Goal: Contribute content: Add original content to the website for others to see

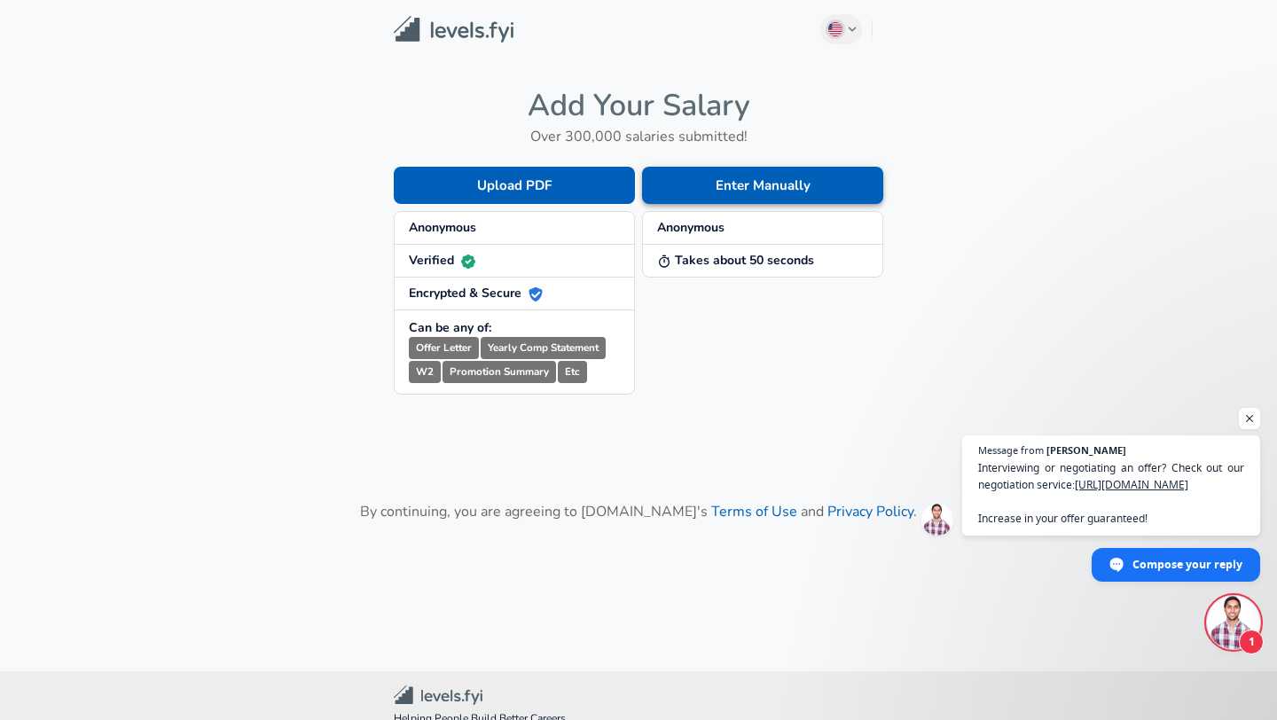
click at [710, 176] on button "Enter Manually" at bounding box center [762, 185] width 241 height 37
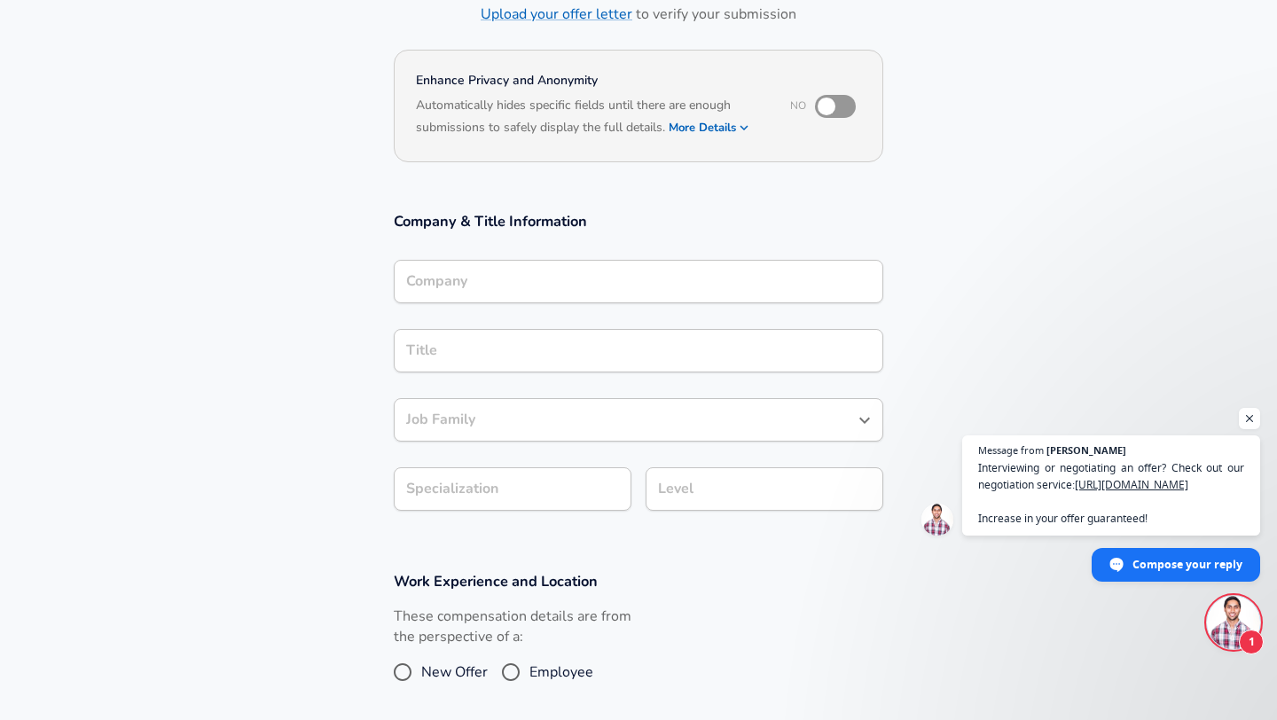
click at [476, 275] on input "Company" at bounding box center [638, 281] width 473 height 27
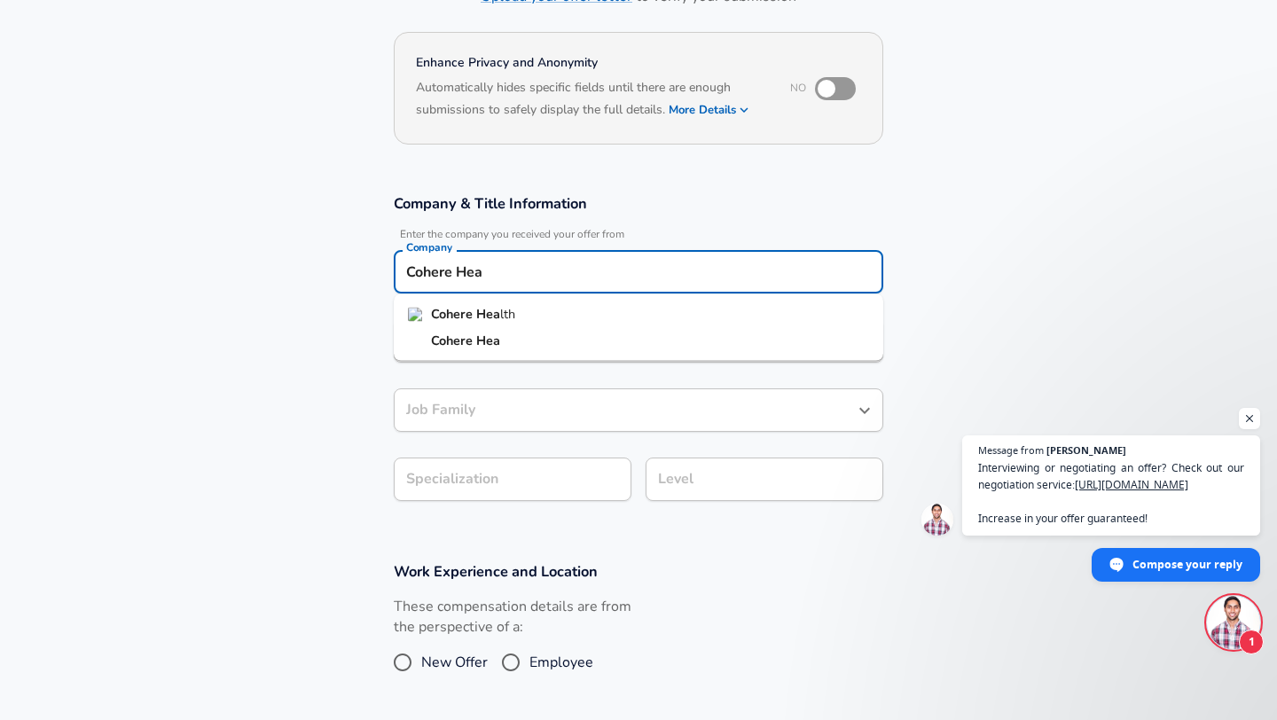
click at [454, 309] on strong "Cohere" at bounding box center [453, 314] width 45 height 18
type input "Cohere Health"
click at [433, 351] on div "Title" at bounding box center [638, 340] width 489 height 43
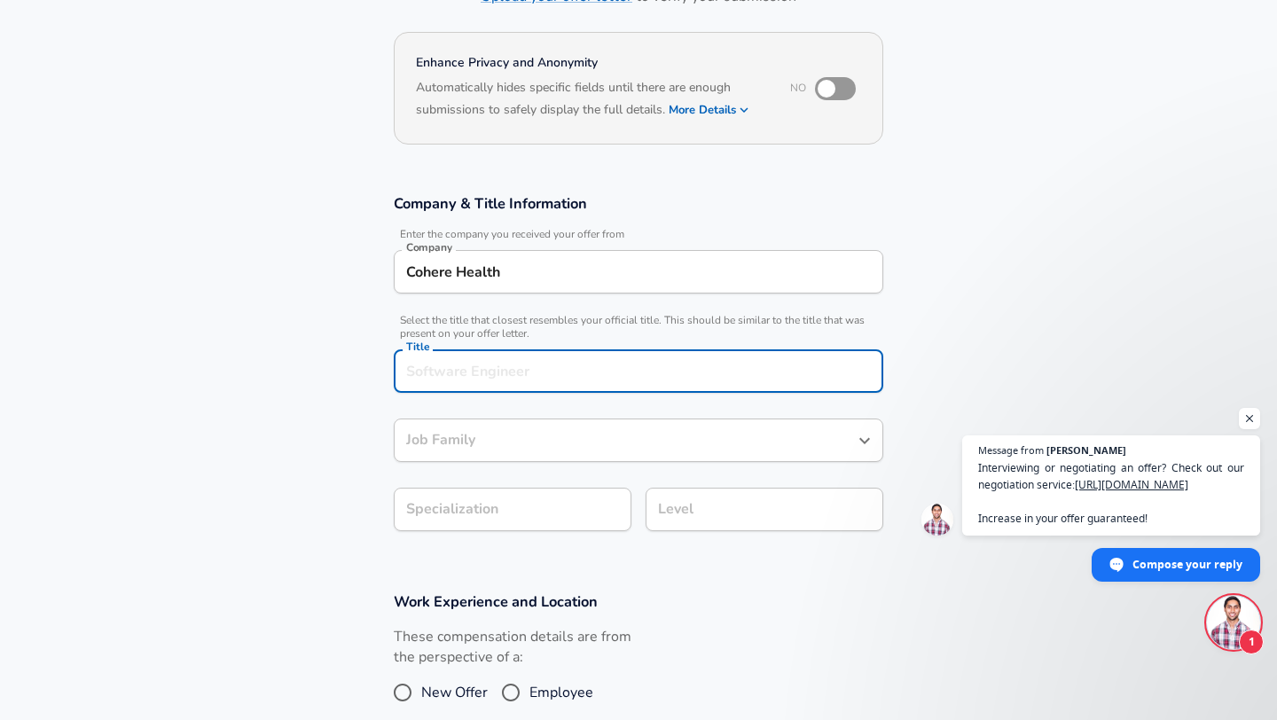
scroll to position [178, 0]
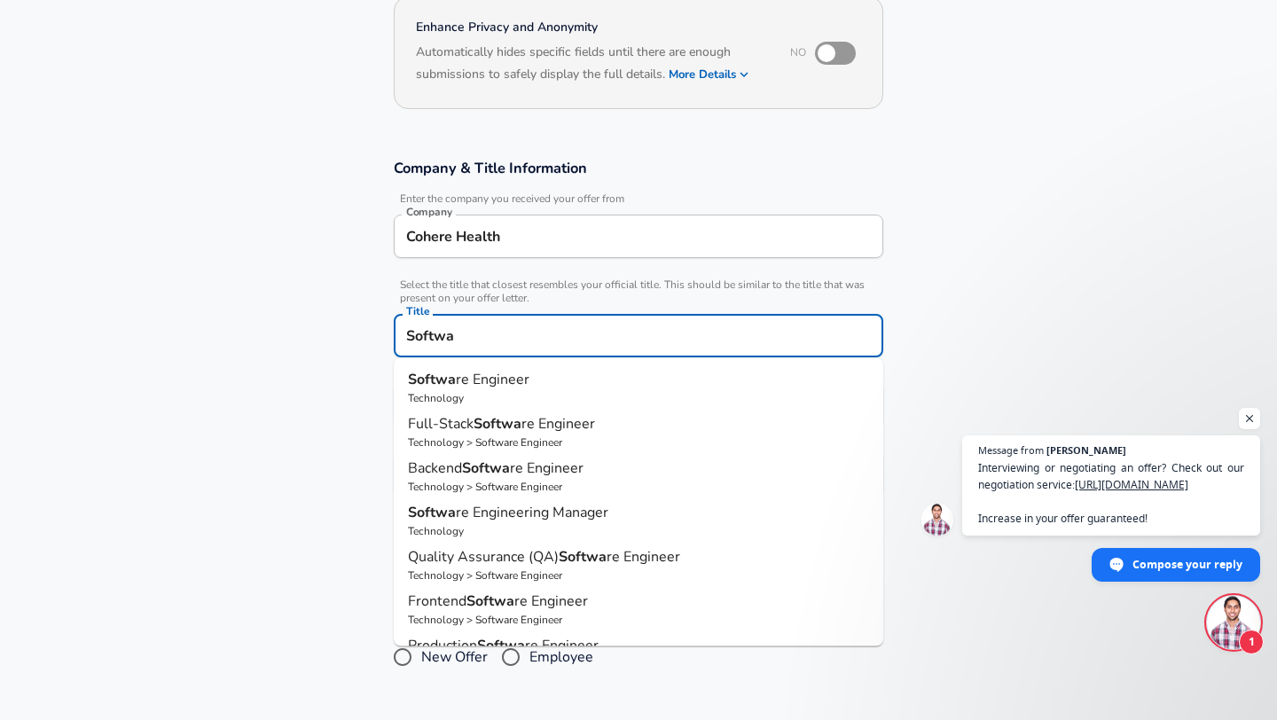
click at [495, 395] on p "Technology" at bounding box center [638, 398] width 461 height 16
type input "Software Engineer"
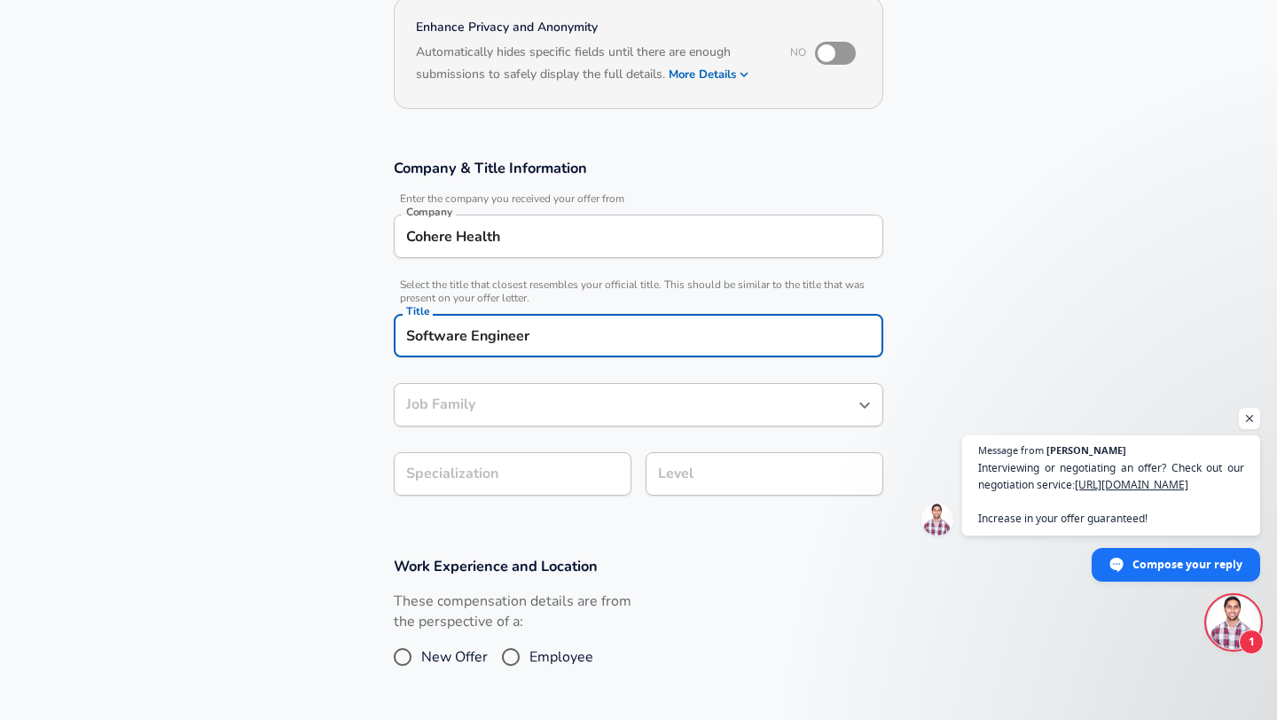
type input "Software Engineer"
click at [504, 485] on body "English ([GEOGRAPHIC_DATA]) Change Restart Add Your Salary Upload your offer le…" at bounding box center [638, 182] width 1277 height 720
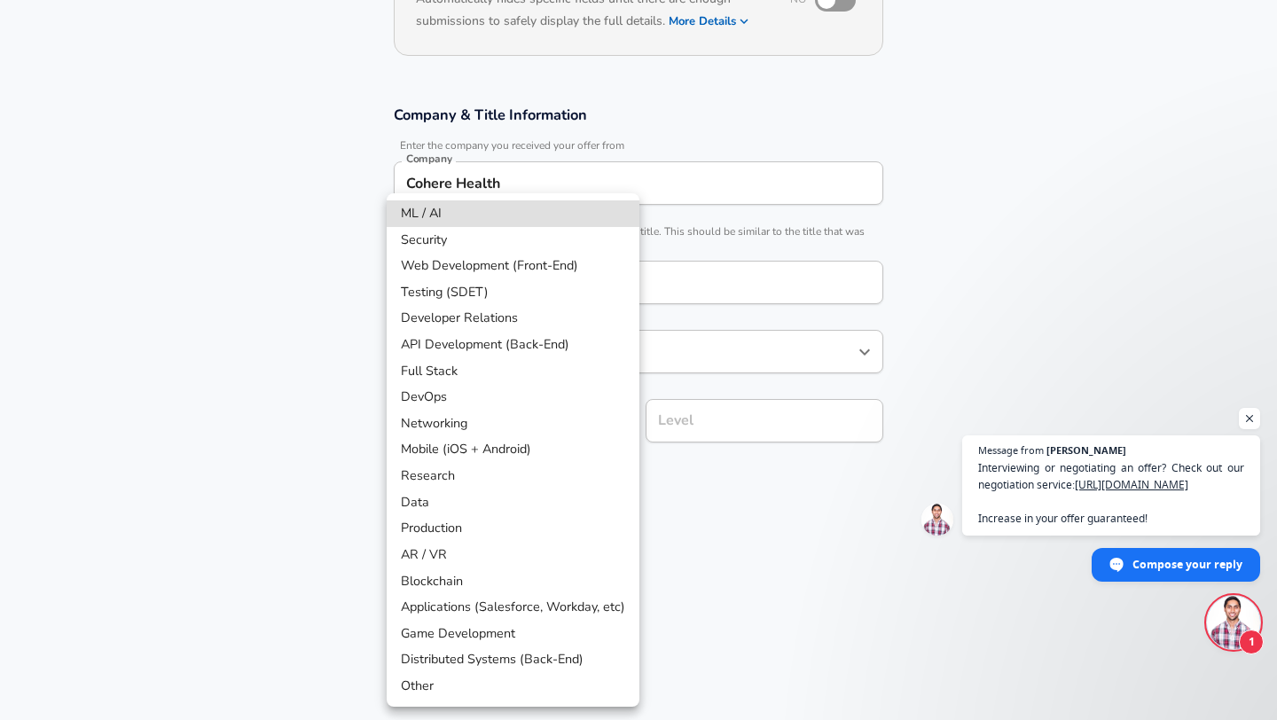
click at [496, 342] on li "API Development (Back-End)" at bounding box center [513, 345] width 253 height 27
type input "API Development (Back-End)"
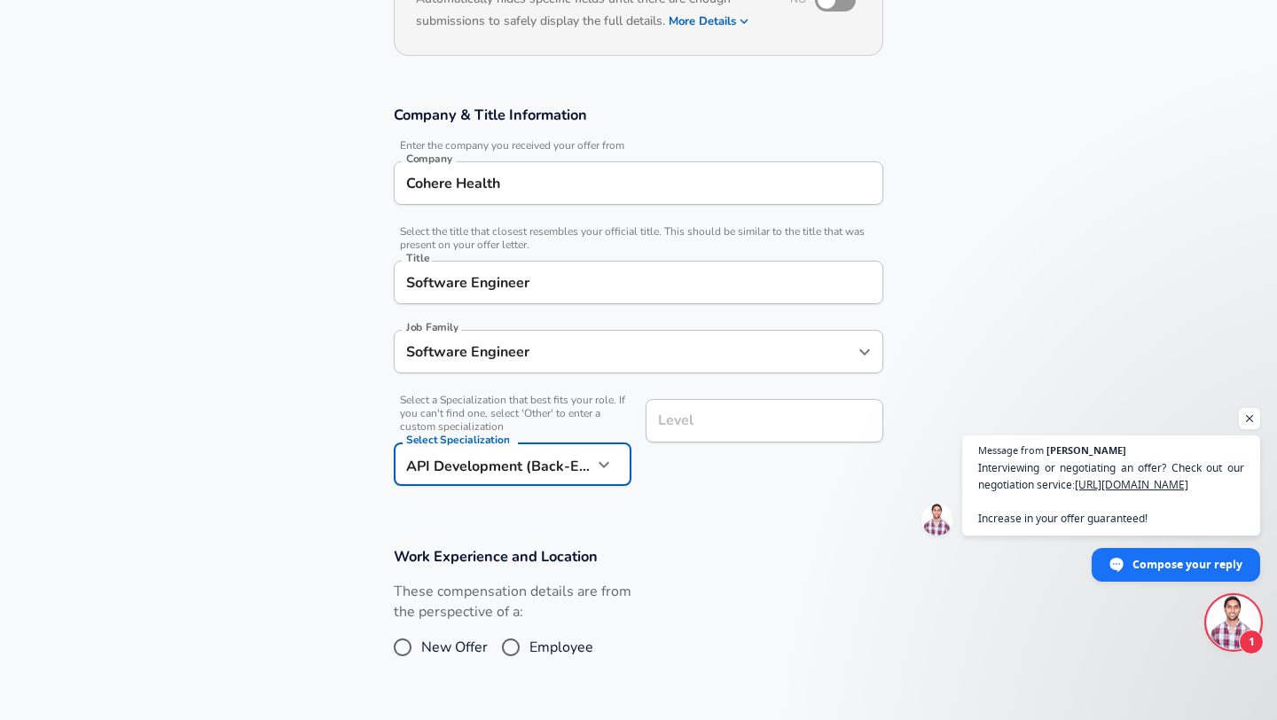
click at [697, 421] on input "Level" at bounding box center [764, 420] width 222 height 27
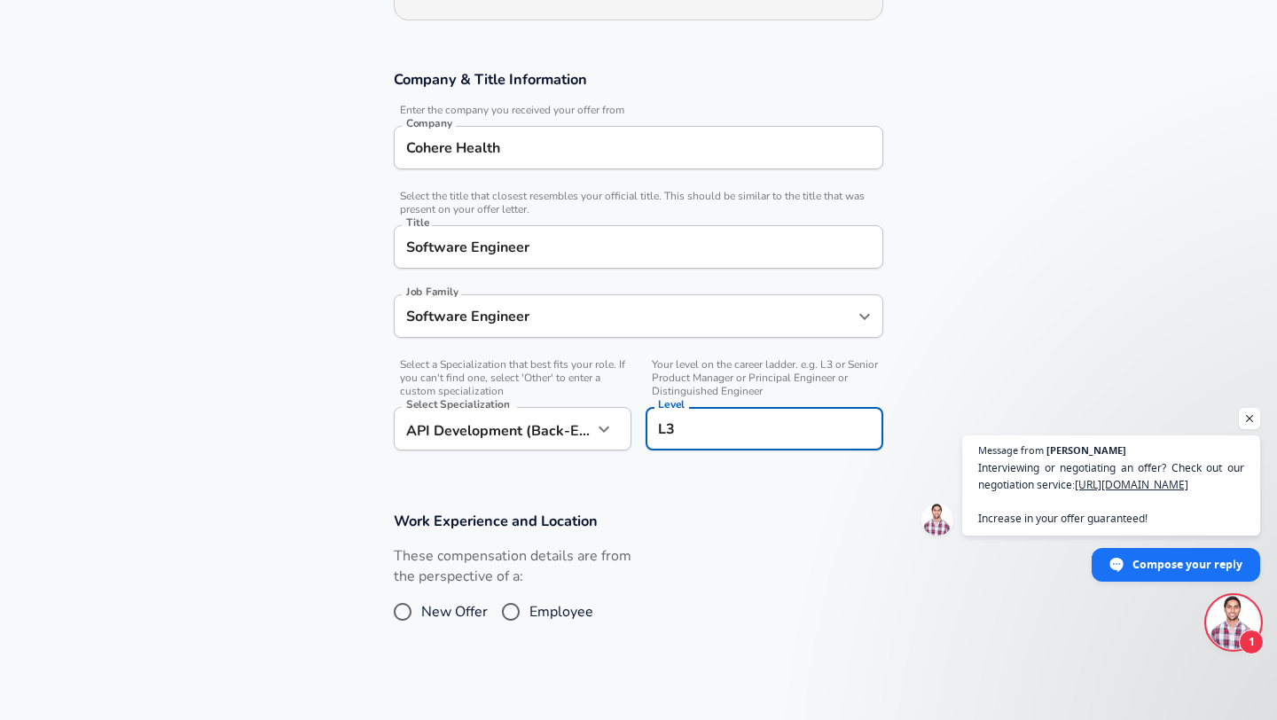
scroll to position [0, 0]
type input "L3"
click at [513, 614] on input "Employee" at bounding box center [510, 611] width 37 height 28
radio input "true"
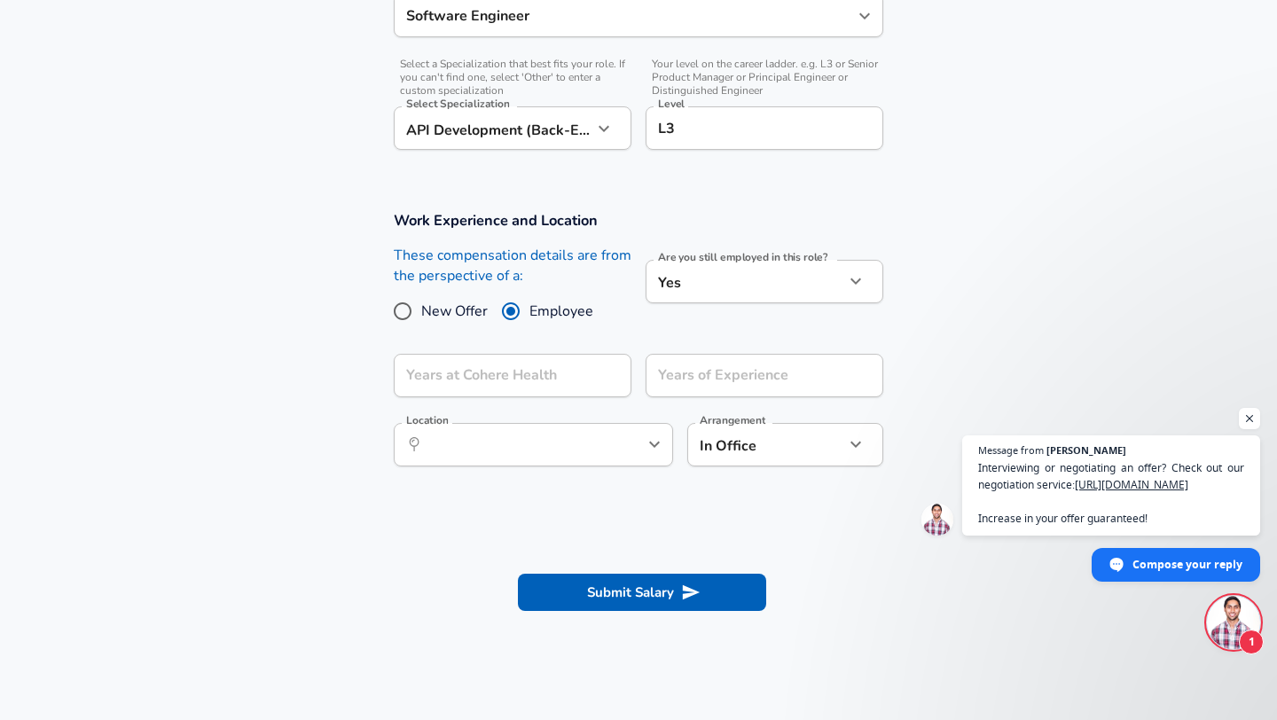
scroll to position [582, 0]
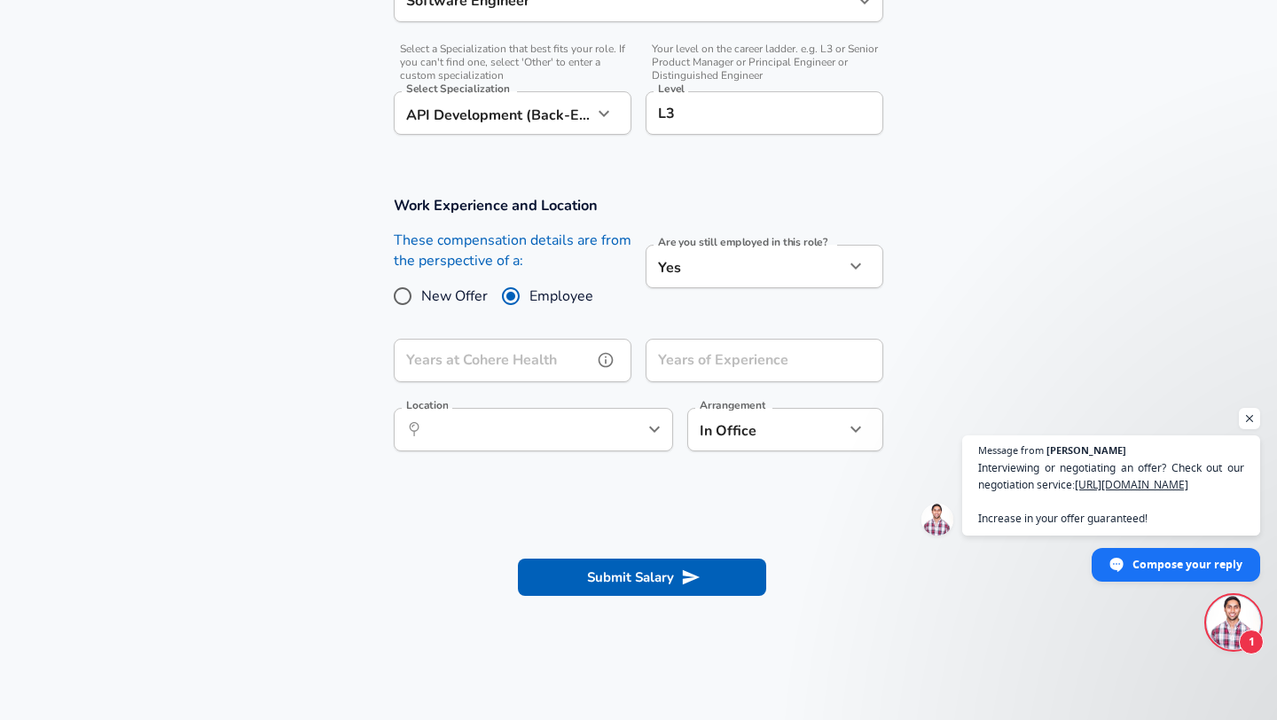
click at [468, 355] on input "Years at Cohere Health" at bounding box center [493, 360] width 199 height 43
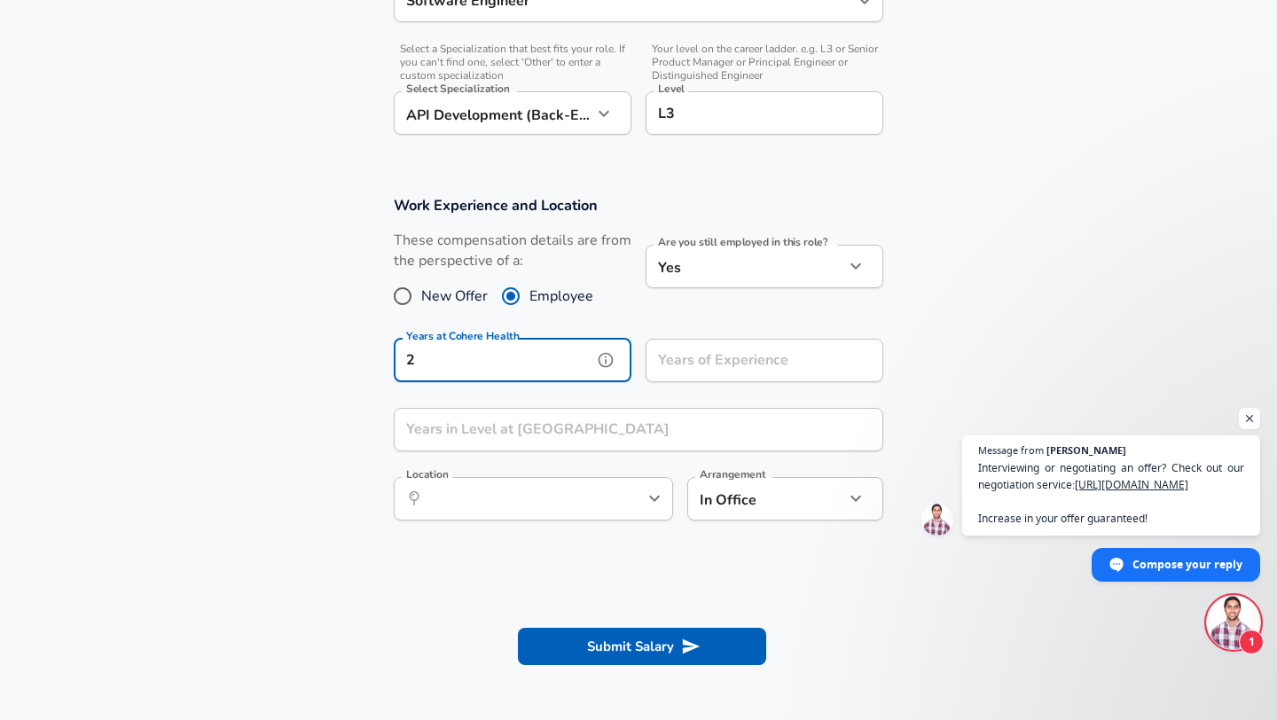
type input "2"
click at [696, 366] on input "Years of Experience" at bounding box center [744, 360] width 199 height 43
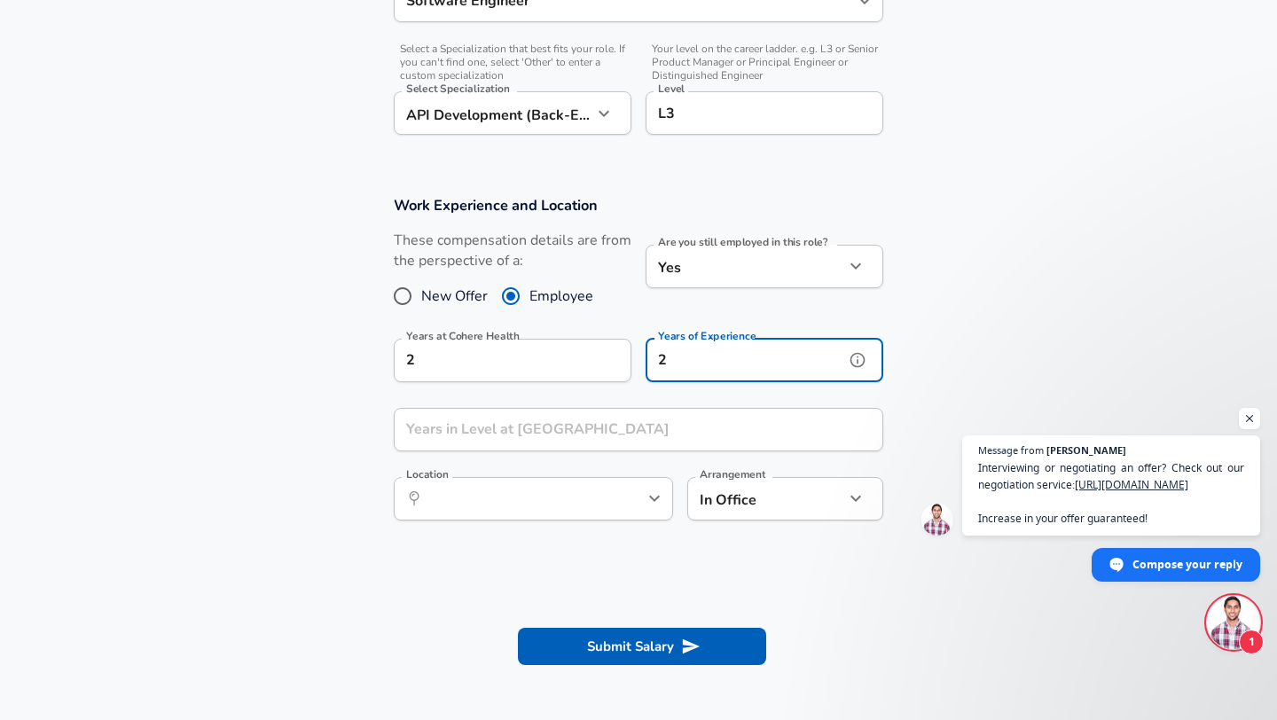
type input "2"
click at [512, 431] on input "Years in Level at [GEOGRAPHIC_DATA]" at bounding box center [619, 429] width 450 height 43
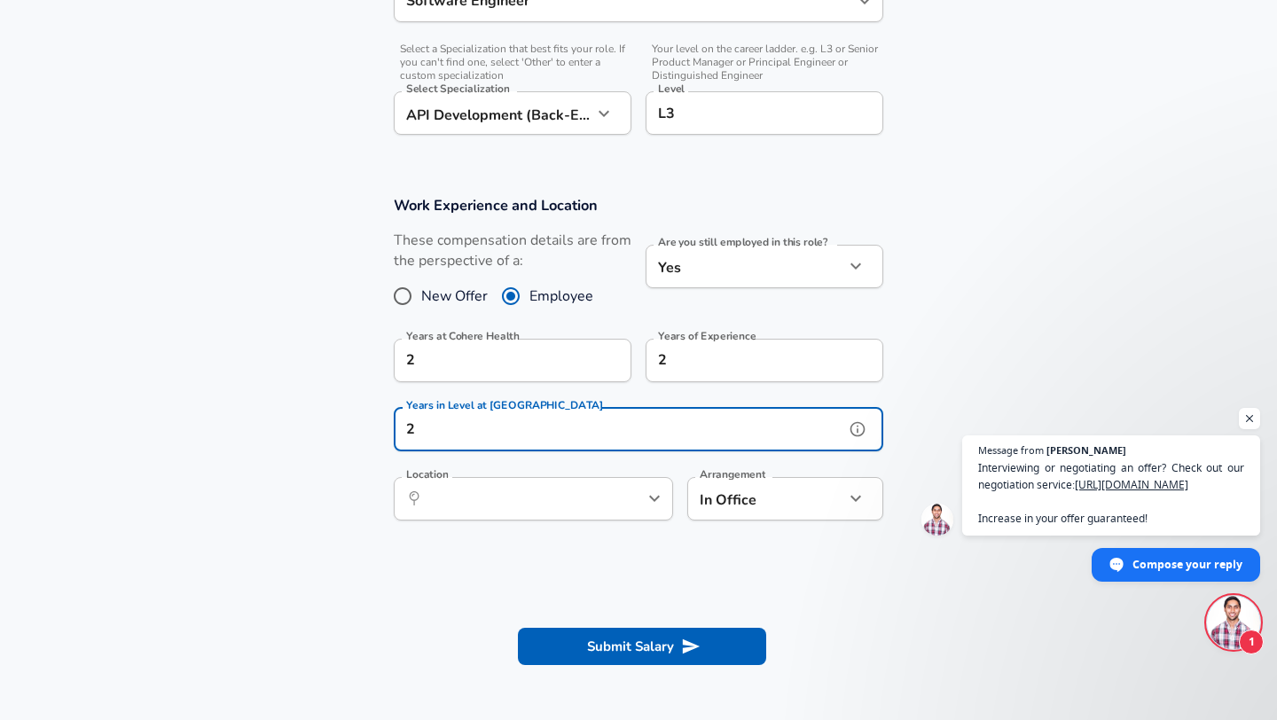
type input "2"
click at [512, 511] on input "Location" at bounding box center [514, 498] width 182 height 27
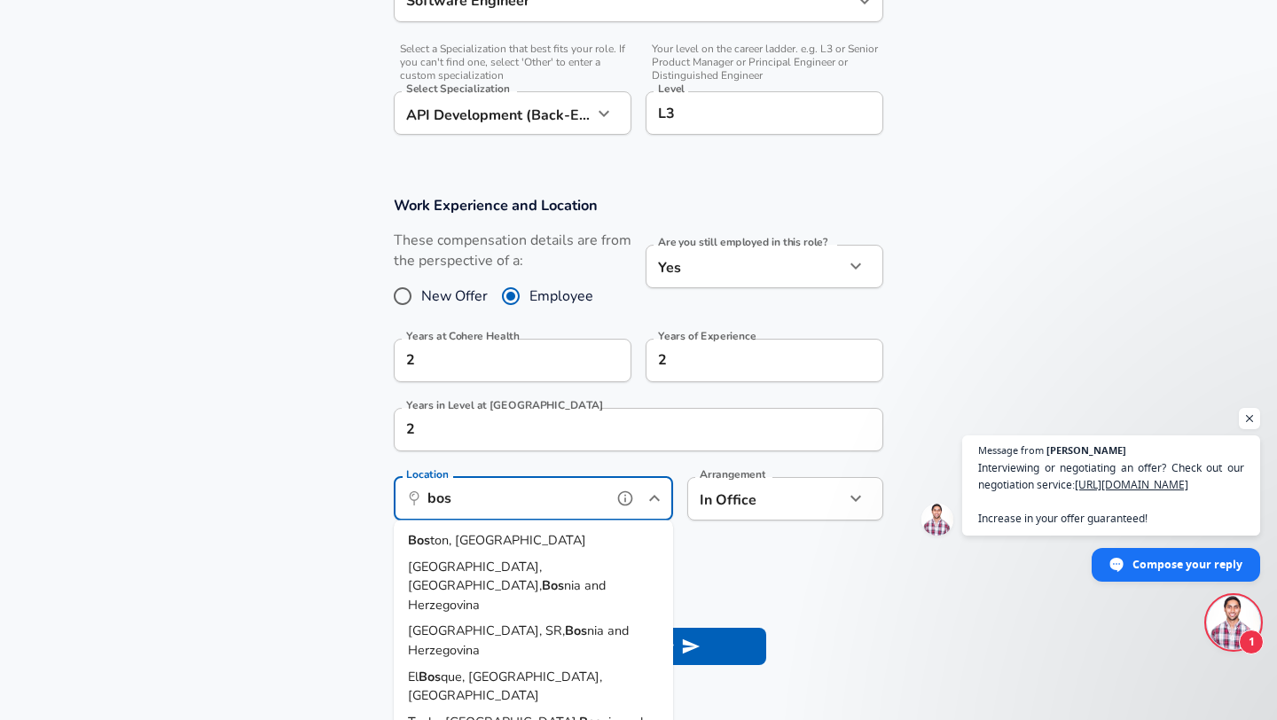
click at [466, 544] on span "ton, [GEOGRAPHIC_DATA]" at bounding box center [508, 540] width 156 height 18
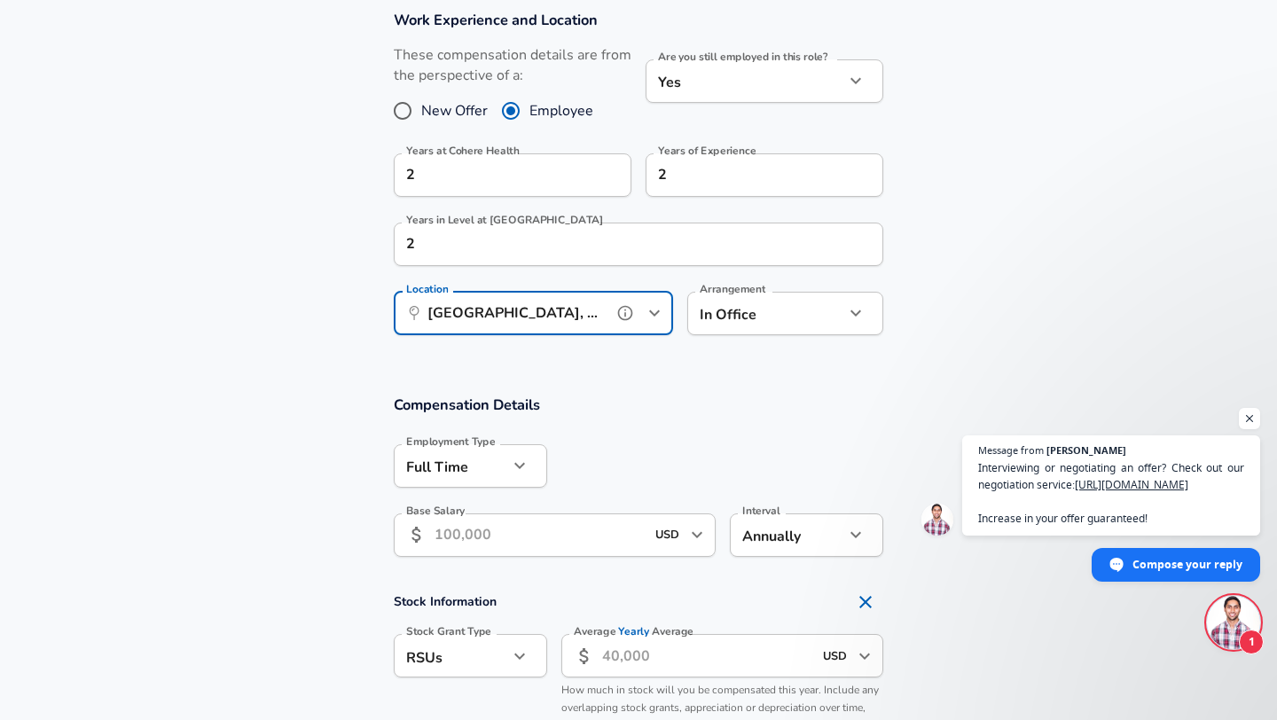
scroll to position [772, 0]
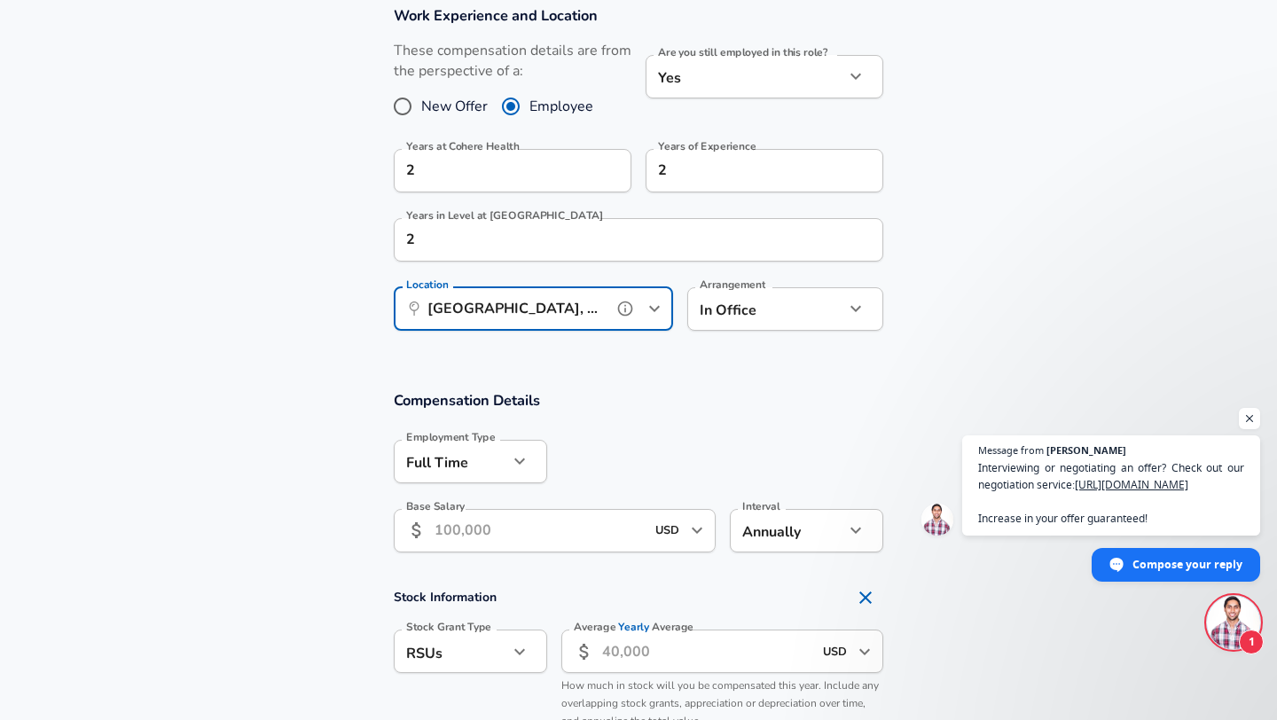
type input "[GEOGRAPHIC_DATA], [GEOGRAPHIC_DATA]"
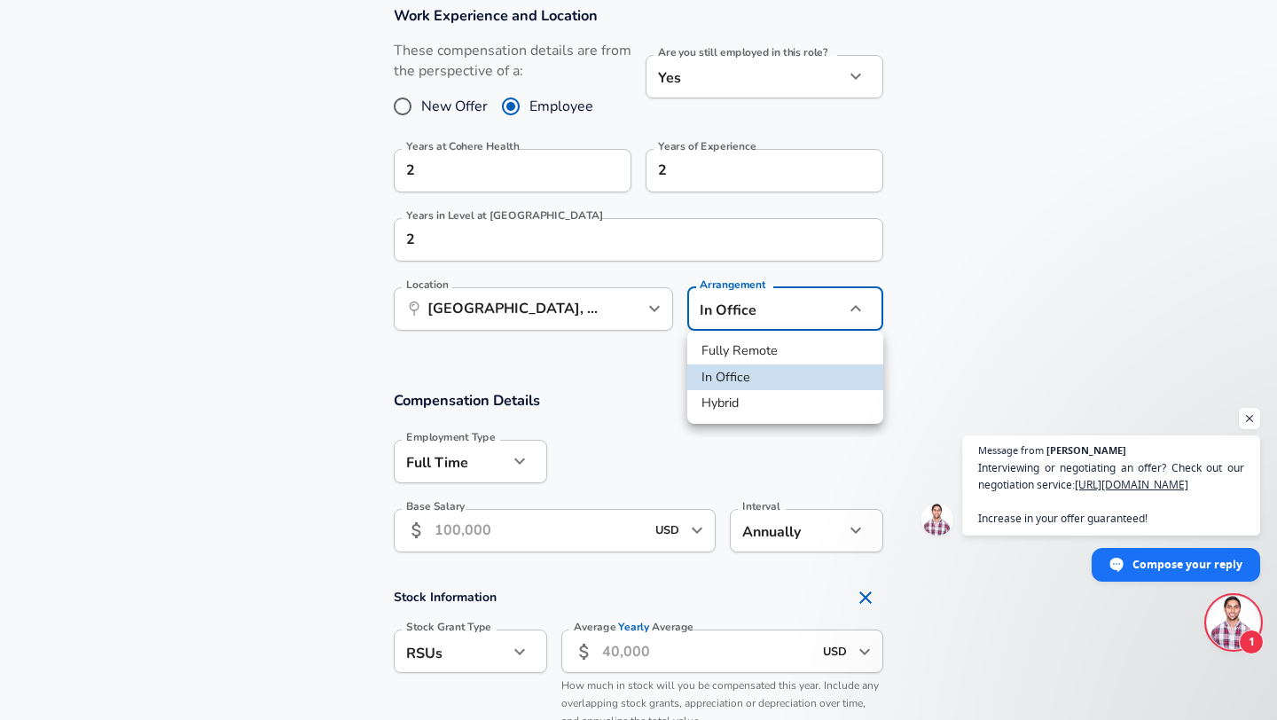
click at [754, 349] on li "Fully Remote" at bounding box center [785, 351] width 196 height 27
type input "remote"
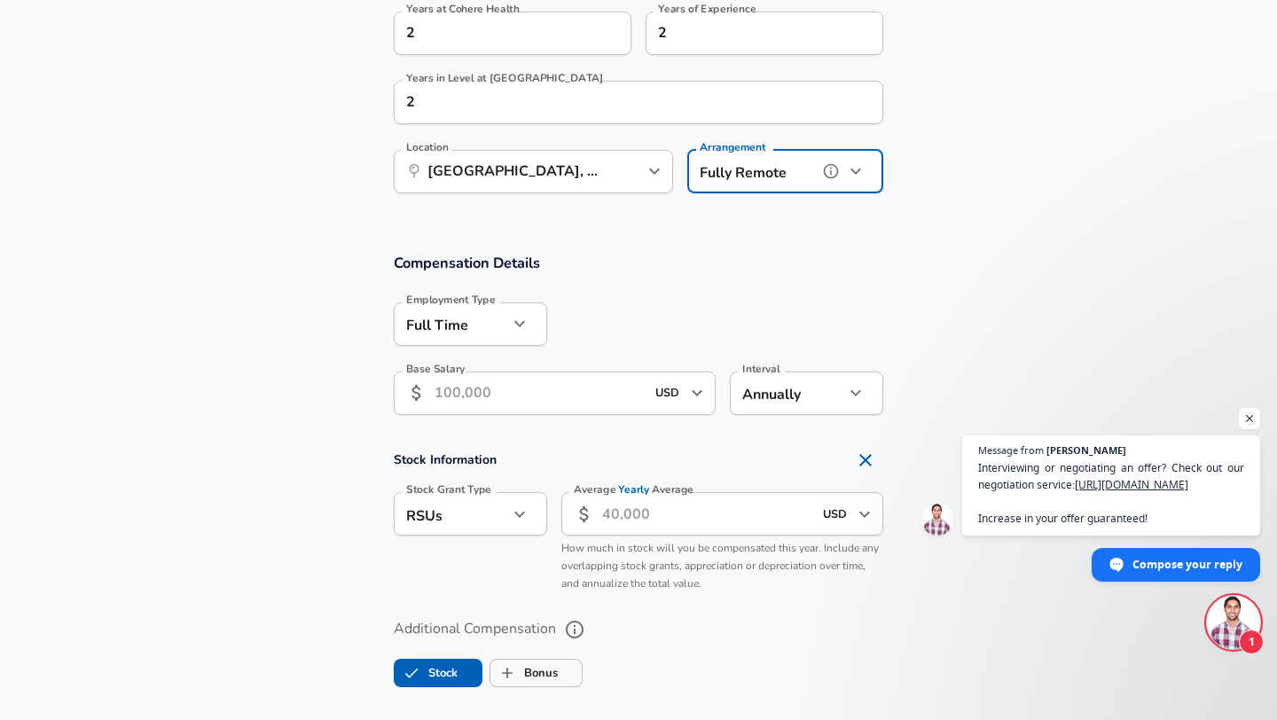
scroll to position [910, 0]
click at [506, 394] on input "Base Salary" at bounding box center [539, 392] width 210 height 43
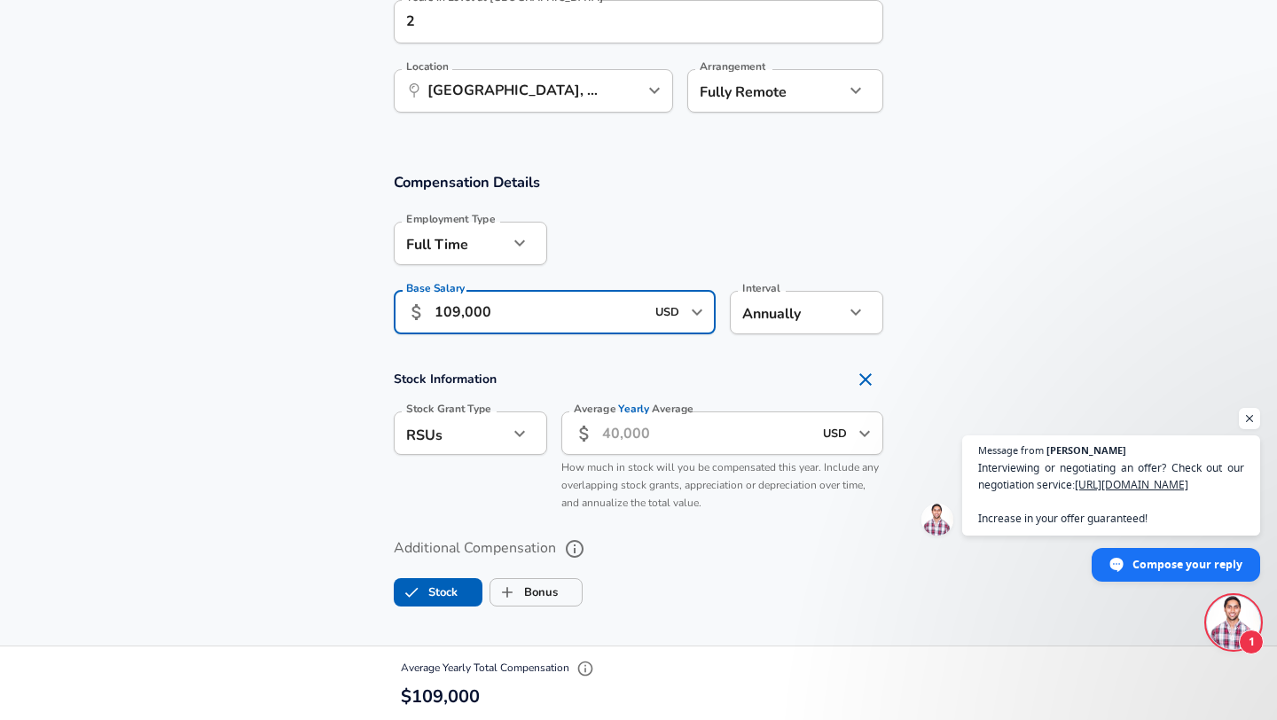
scroll to position [991, 0]
type input "109,000"
click at [517, 446] on button "button" at bounding box center [519, 433] width 30 height 30
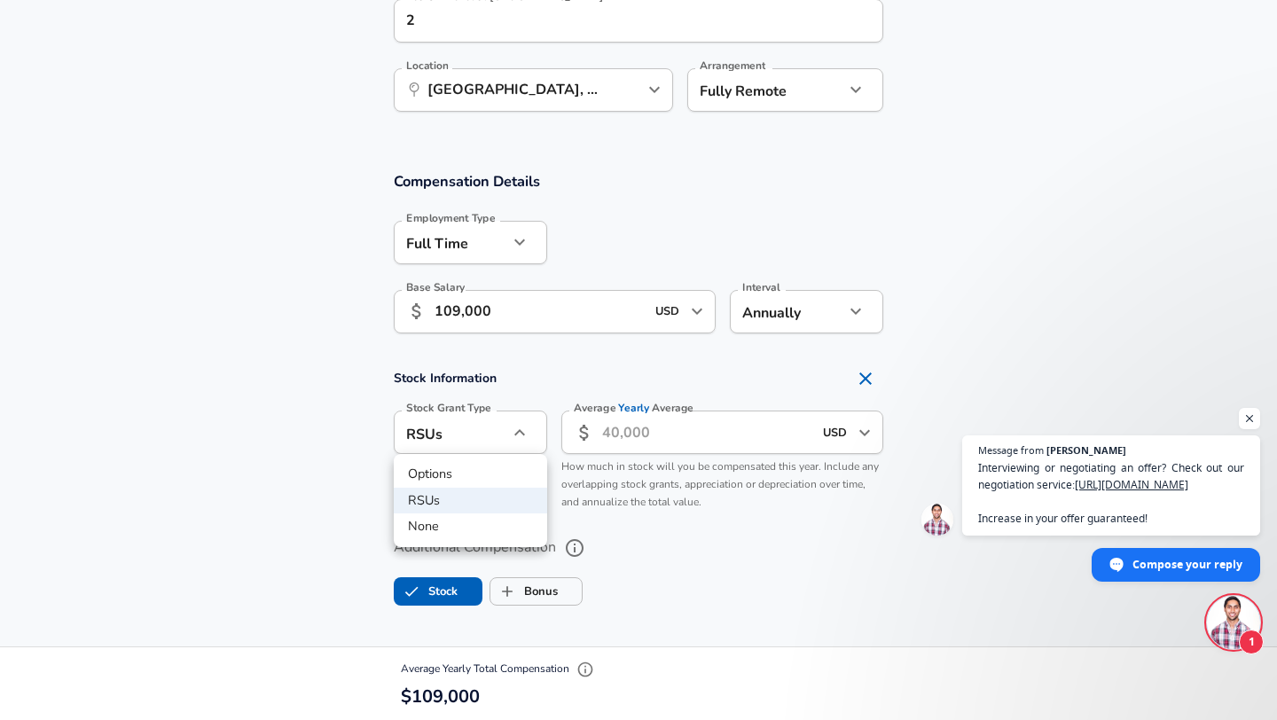
click at [434, 523] on li "None" at bounding box center [470, 526] width 153 height 27
type input "none"
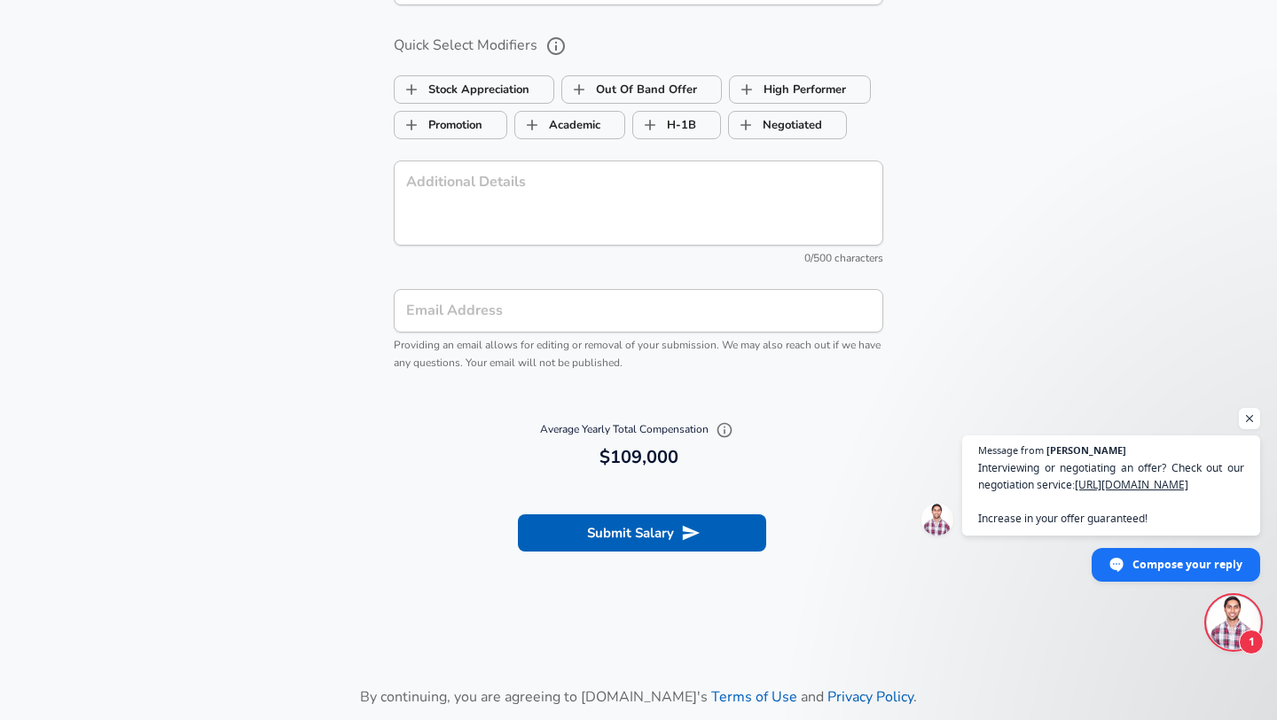
scroll to position [1780, 0]
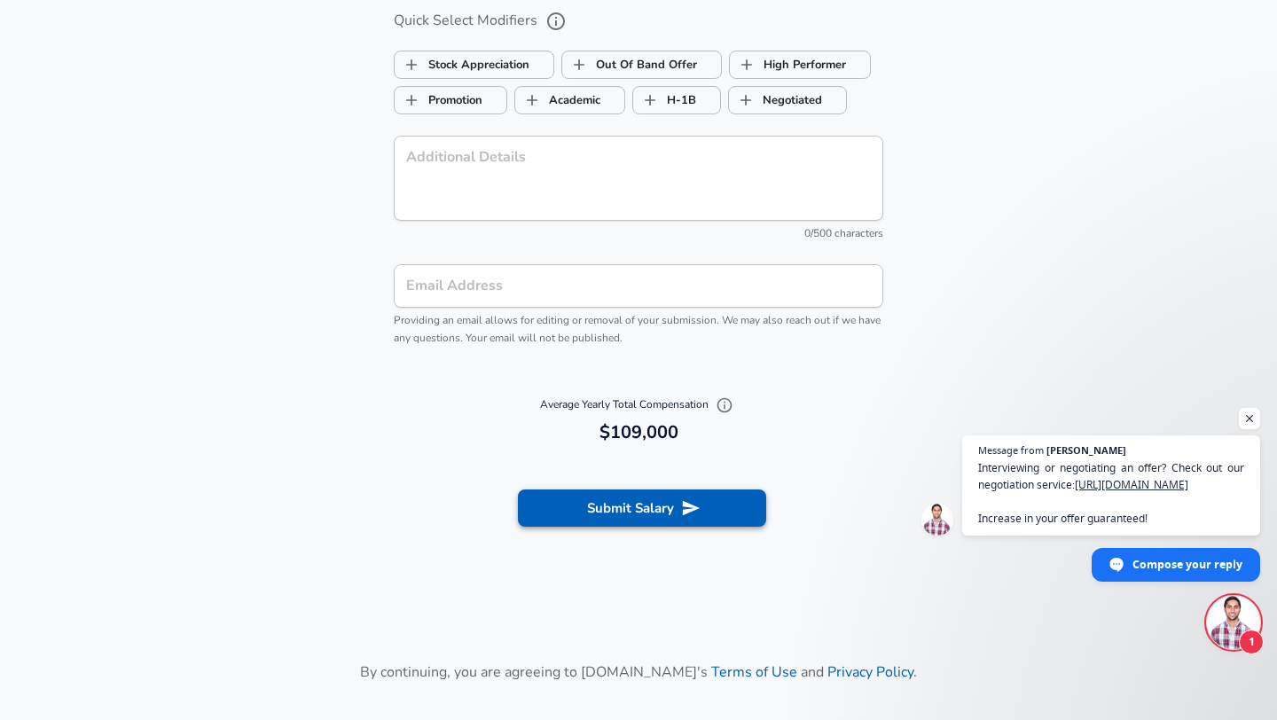
click at [637, 501] on button "Submit Salary" at bounding box center [642, 507] width 248 height 37
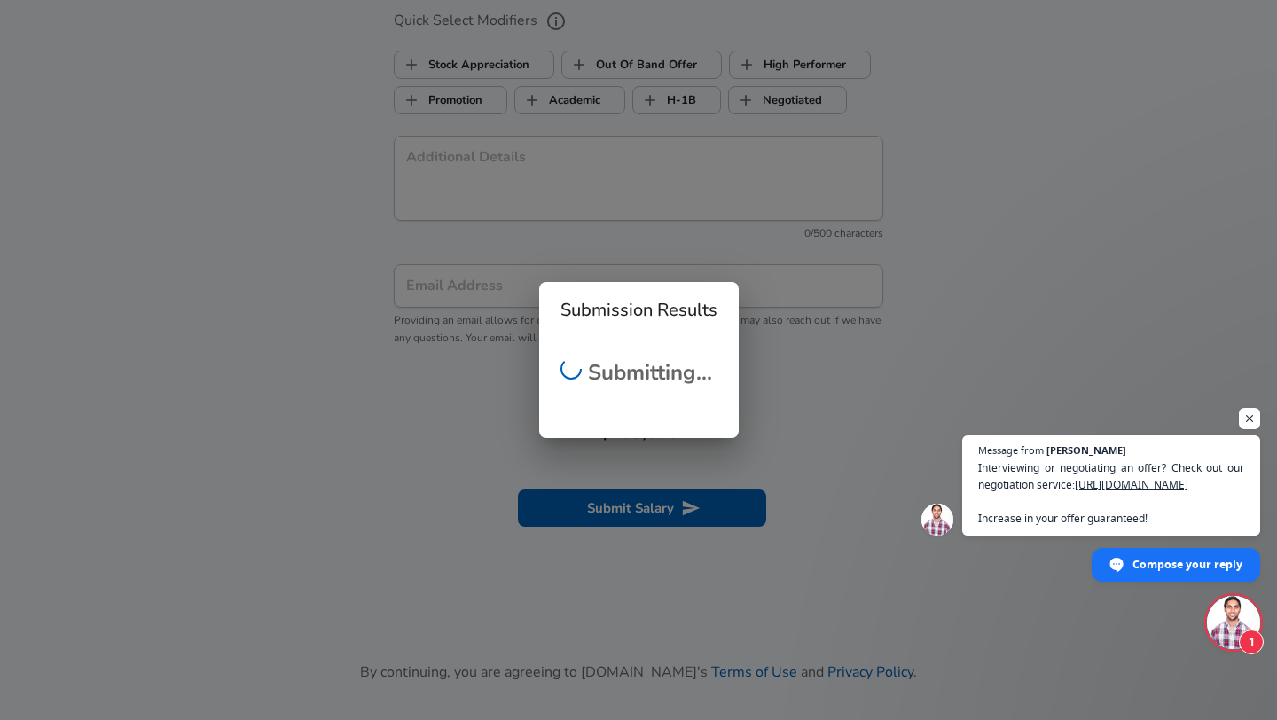
scroll to position [431, 0]
